Goal: Information Seeking & Learning: Learn about a topic

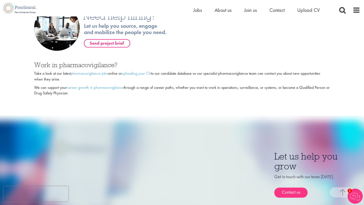
scroll to position [297, 0]
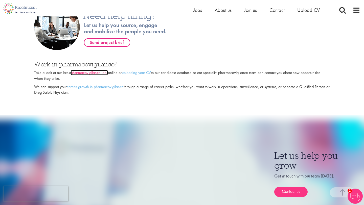
click at [88, 70] on link "pharmacovigilance jobs" at bounding box center [89, 72] width 37 height 5
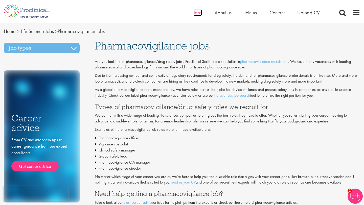
click at [199, 12] on span "Jobs" at bounding box center [197, 12] width 9 height 7
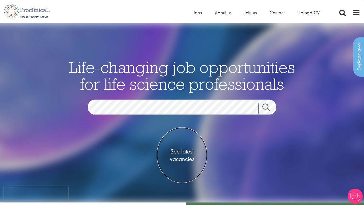
click at [179, 154] on span "See latest vacancies" at bounding box center [182, 155] width 51 height 15
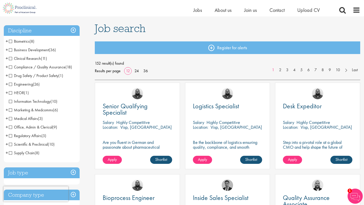
scroll to position [33, 0]
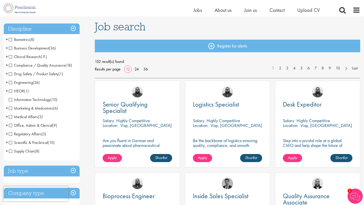
click at [11, 134] on span "Regulatory Affairs" at bounding box center [25, 133] width 33 height 5
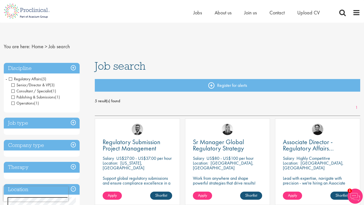
click at [26, 97] on span "Publishing & Submissions" at bounding box center [33, 97] width 44 height 5
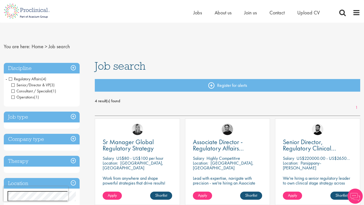
click at [10, 78] on span "Regulatory Affairs" at bounding box center [25, 78] width 33 height 5
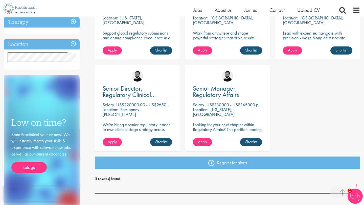
scroll to position [148, 0]
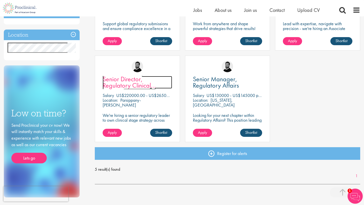
click at [130, 82] on span "Senior Director, Regulatory Clinical Strategy" at bounding box center [129, 85] width 53 height 21
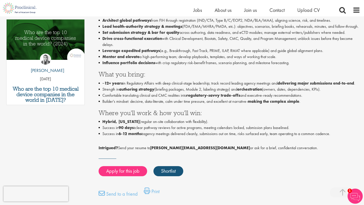
scroll to position [167, 0]
